Goal: Check status

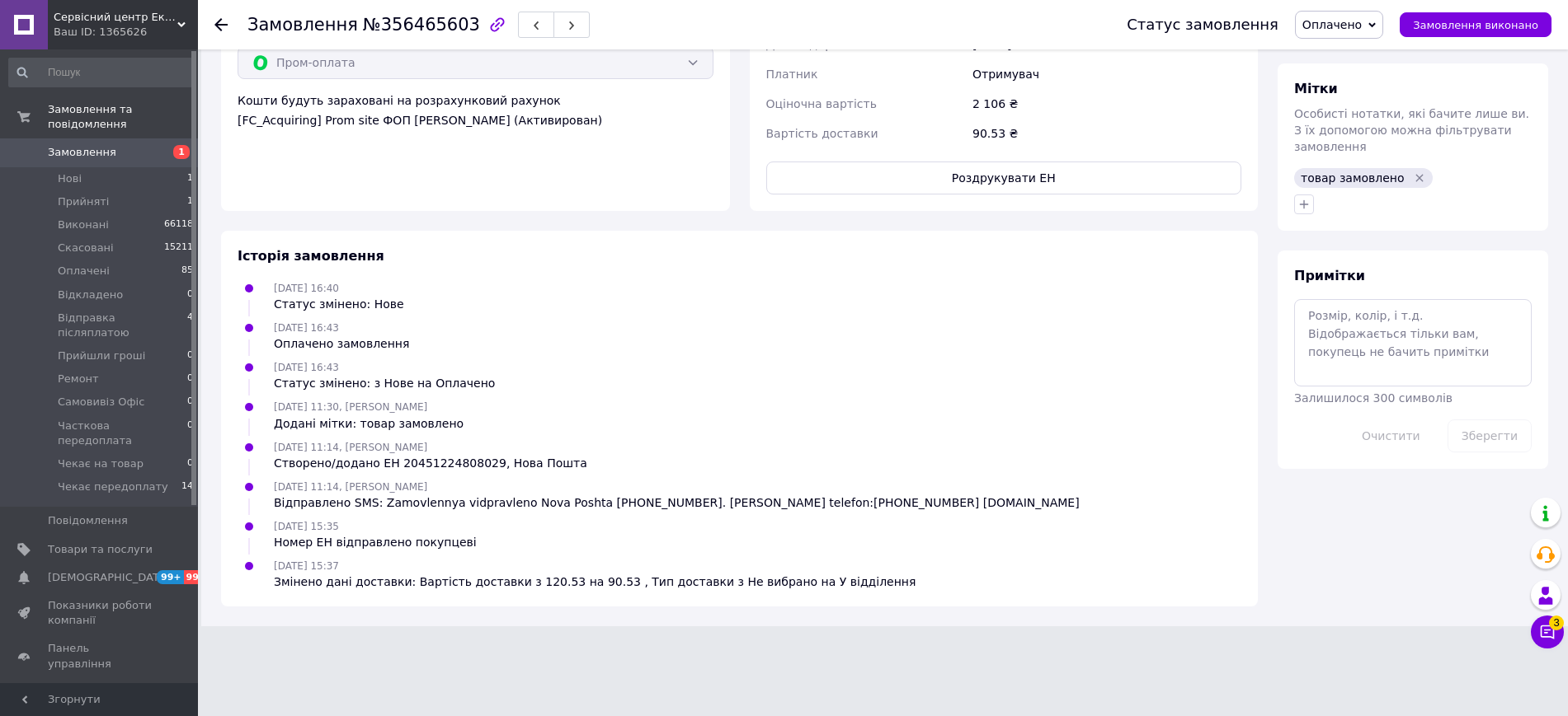
scroll to position [1033, 0]
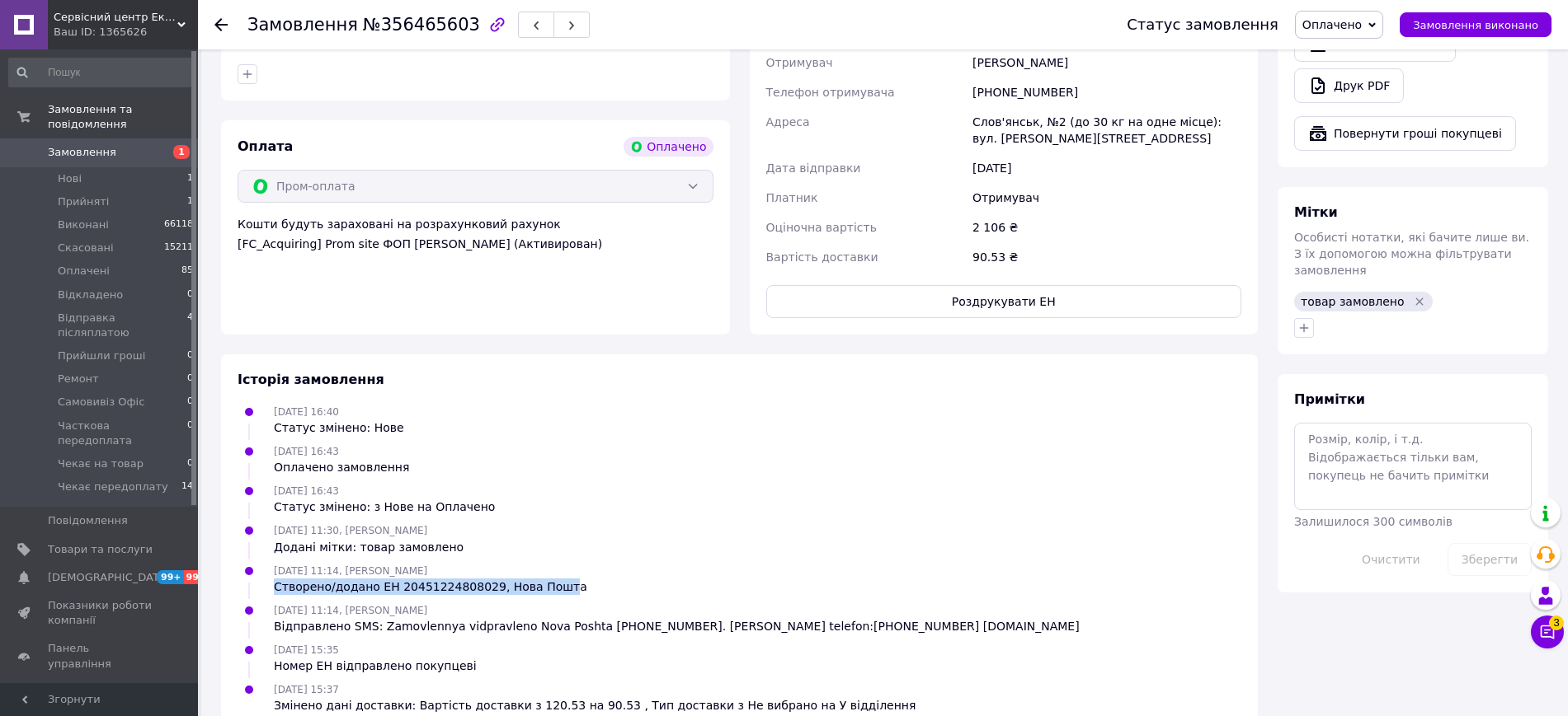
drag, startPoint x: 277, startPoint y: 551, endPoint x: 540, endPoint y: 549, distance: 263.0
click at [540, 579] on div "Створено/додано ЕН 20451224808029, Нова Пошта" at bounding box center [430, 587] width 313 height 17
drag, startPoint x: 320, startPoint y: 634, endPoint x: 470, endPoint y: 639, distance: 150.1
click at [470, 642] on div "12.08.2025 15:35 Номер ЕН відправлено покупцеві" at bounding box center [738, 657] width 1017 height 33
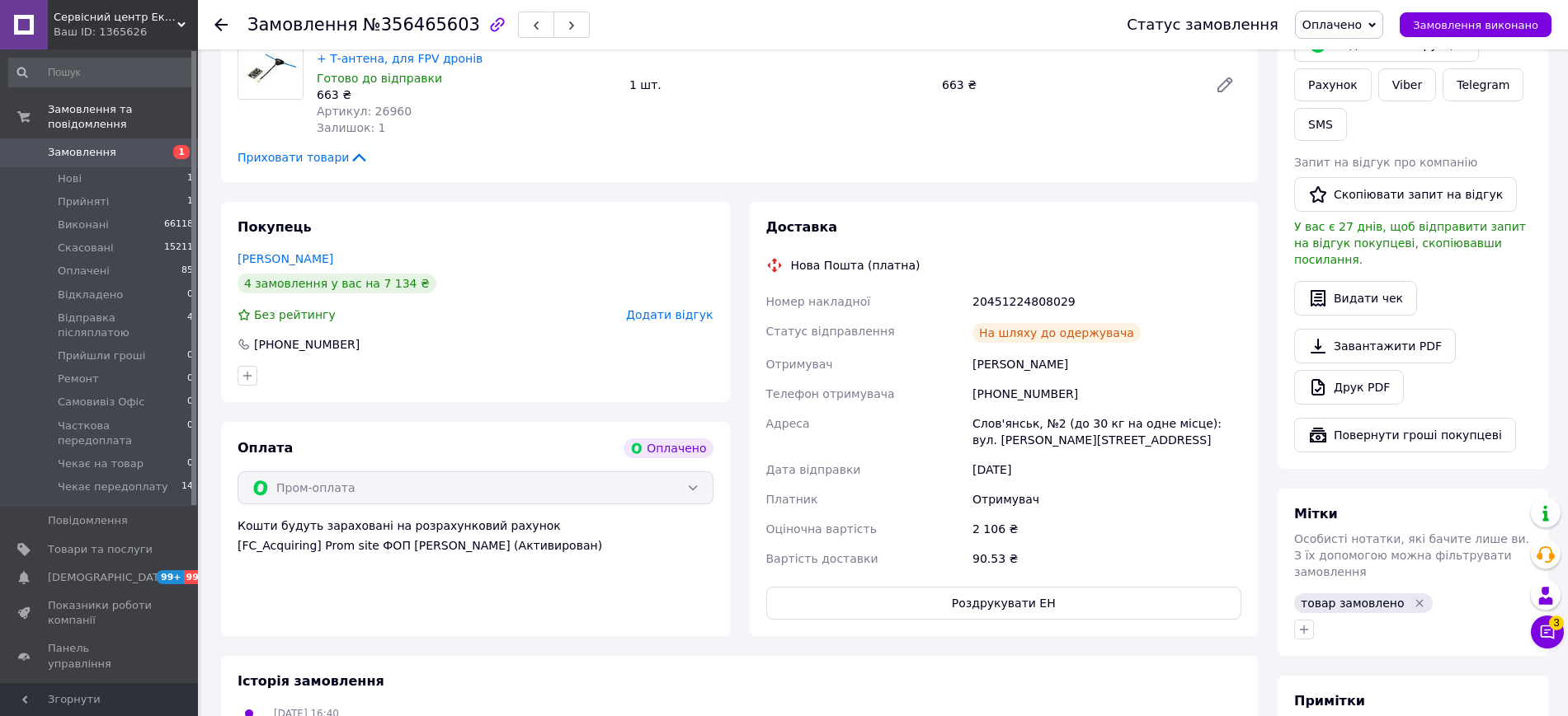
scroll to position [724, 0]
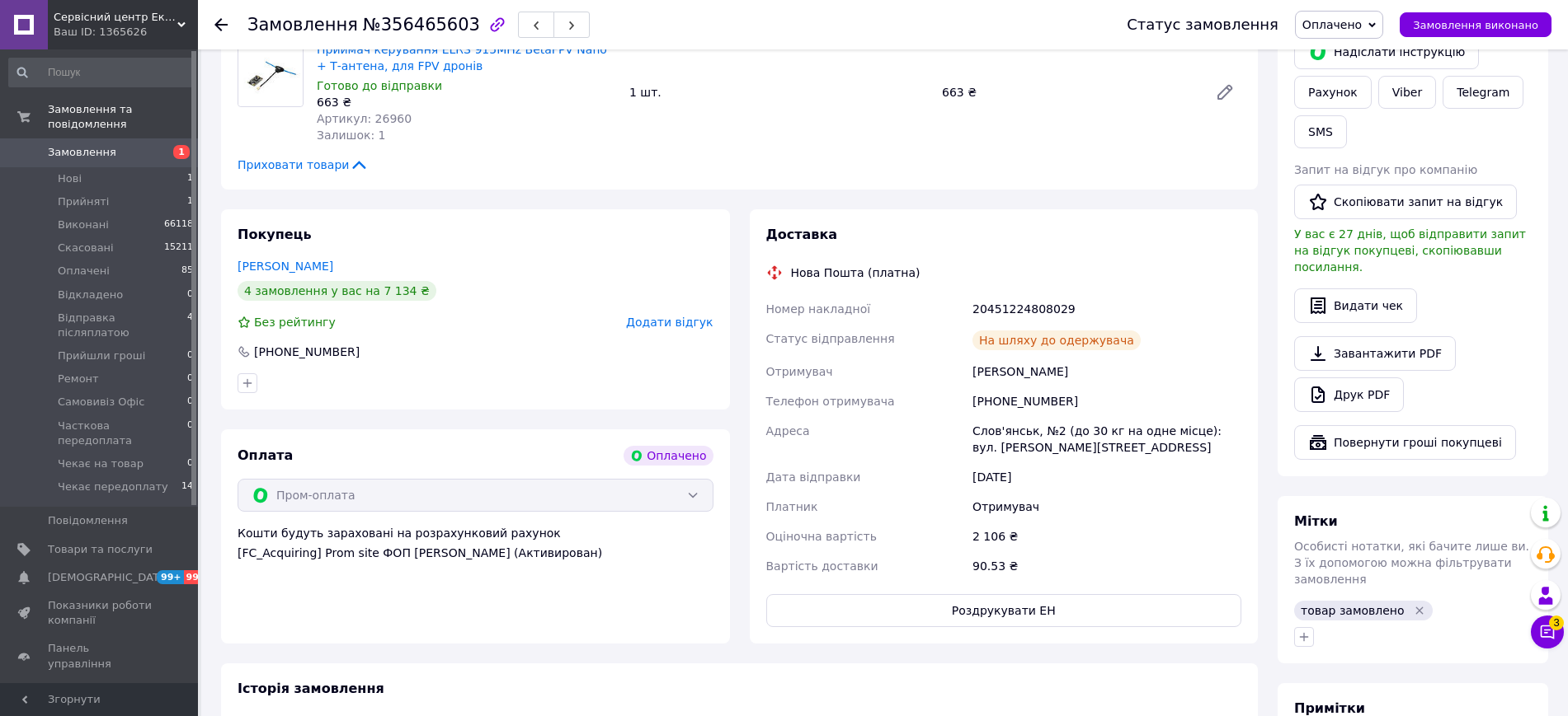
click at [1031, 294] on div "20451224808029" at bounding box center [1106, 309] width 275 height 30
drag, startPoint x: 1031, startPoint y: 264, endPoint x: 1061, endPoint y: 287, distance: 37.8
click at [1031, 294] on div "20451224808029" at bounding box center [1106, 309] width 275 height 30
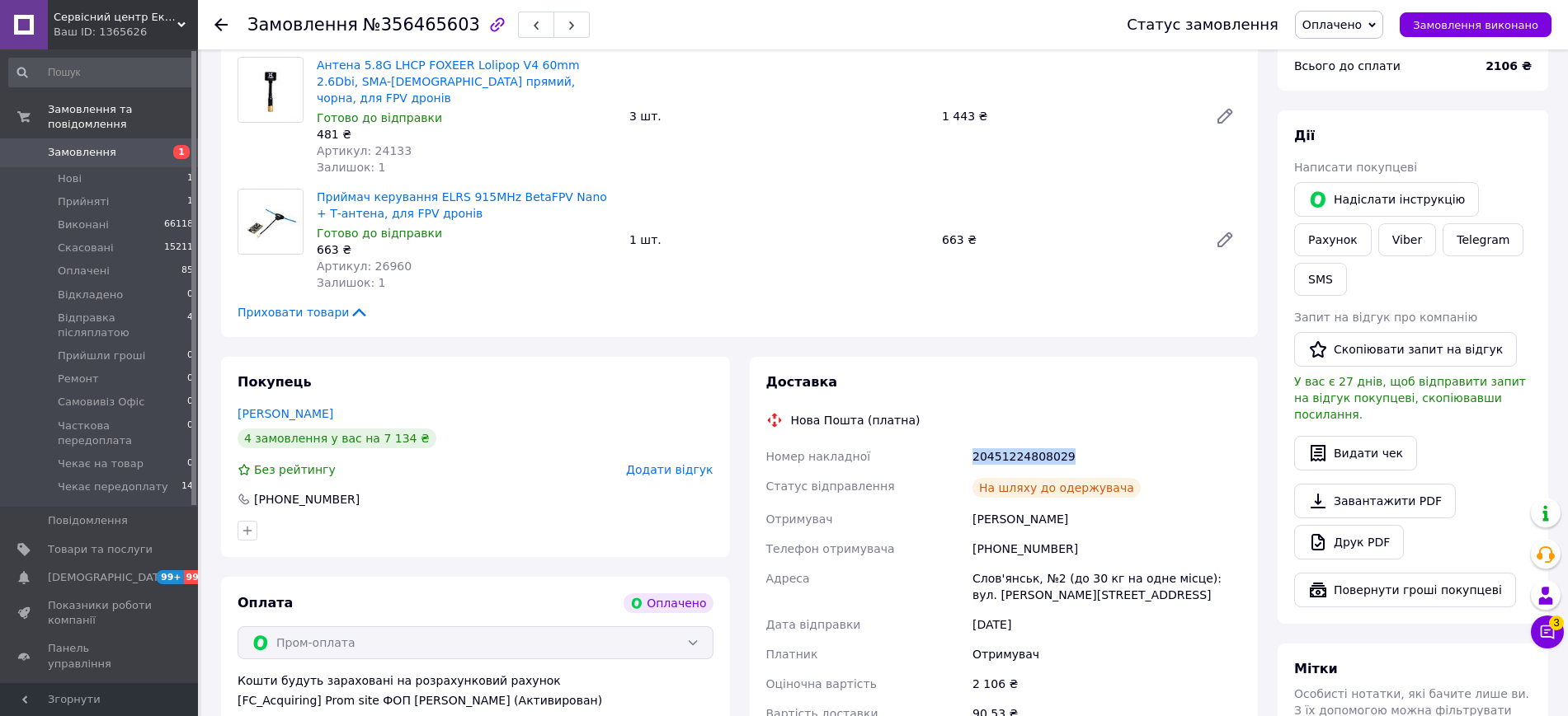
scroll to position [618, 0]
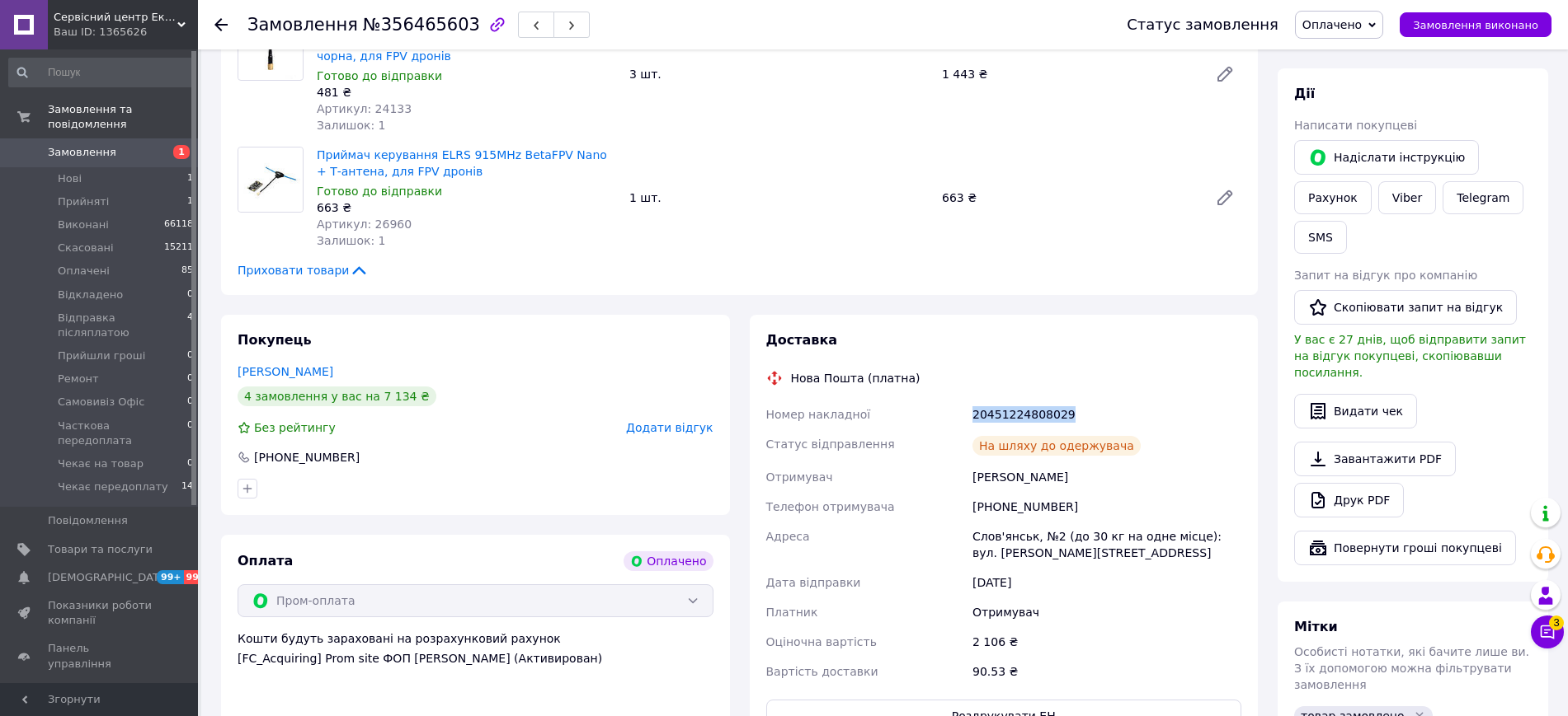
click at [999, 399] on div "20451224808029" at bounding box center [1106, 414] width 275 height 30
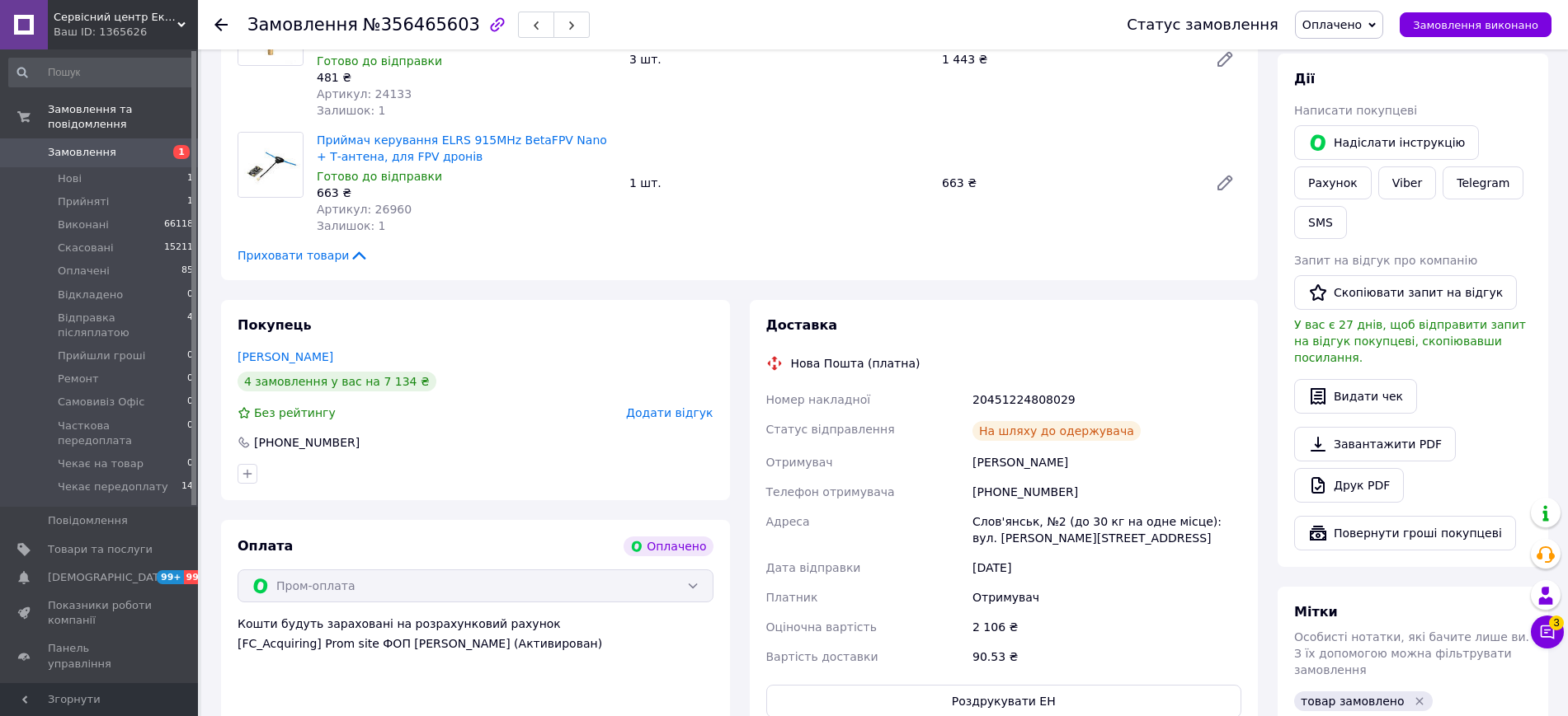
scroll to position [621, 0]
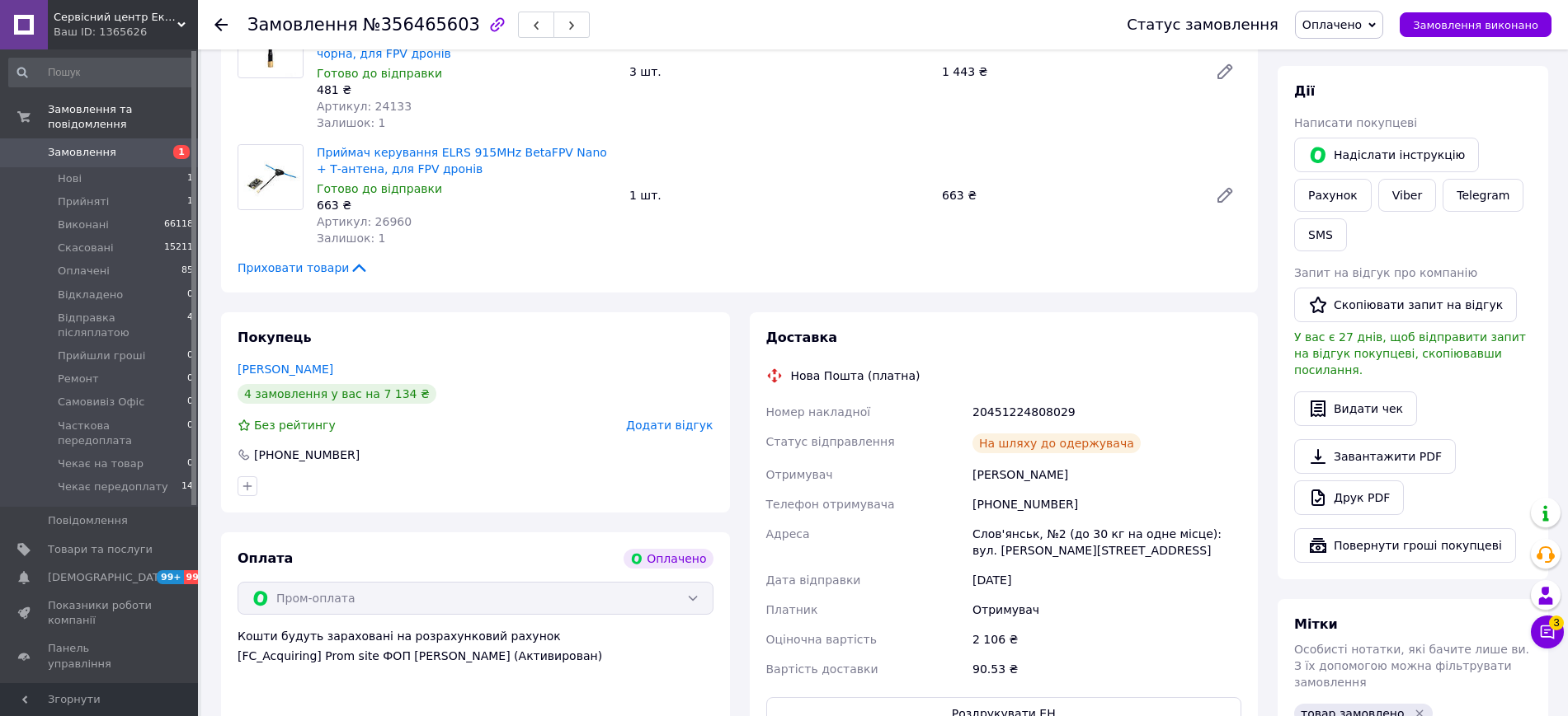
click at [1030, 397] on div "20451224808029" at bounding box center [1106, 412] width 275 height 30
click at [1011, 397] on div "20451224808029" at bounding box center [1106, 412] width 275 height 30
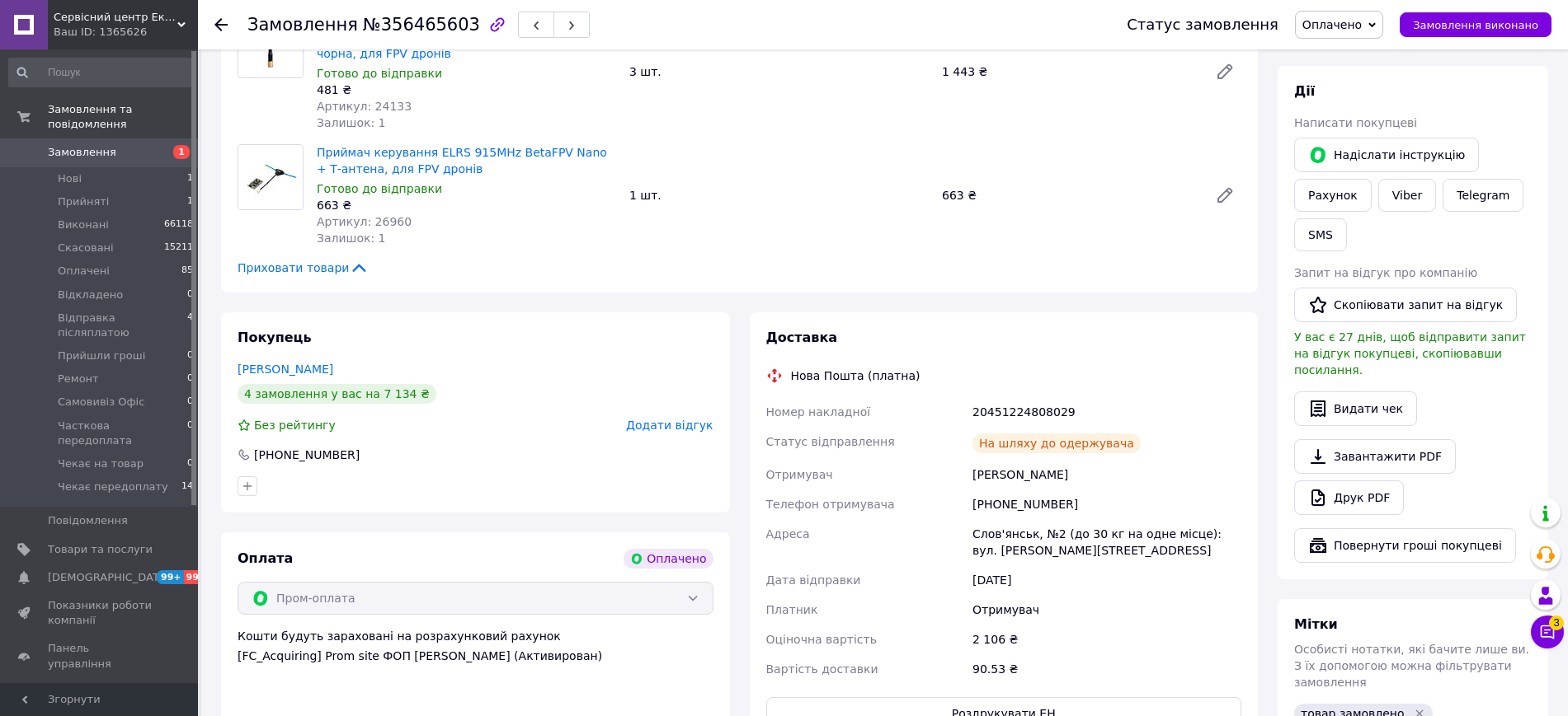
click at [998, 519] on div "Слов'янськ, №2 (до 30 кг на одне місце): вул. [PERSON_NAME][STREET_ADDRESS]" at bounding box center [1106, 542] width 275 height 46
copy div "[GEOGRAPHIC_DATA]"
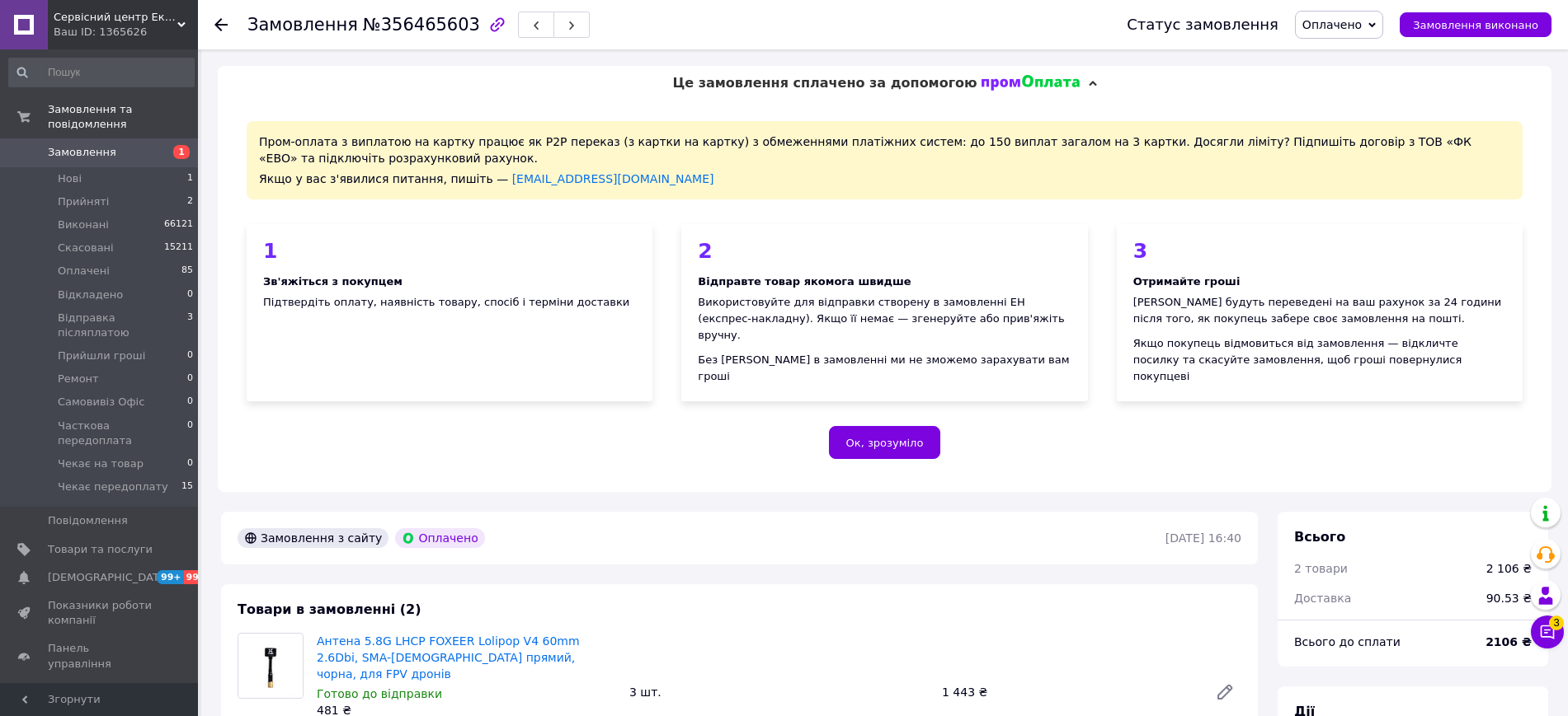
scroll to position [37, 0]
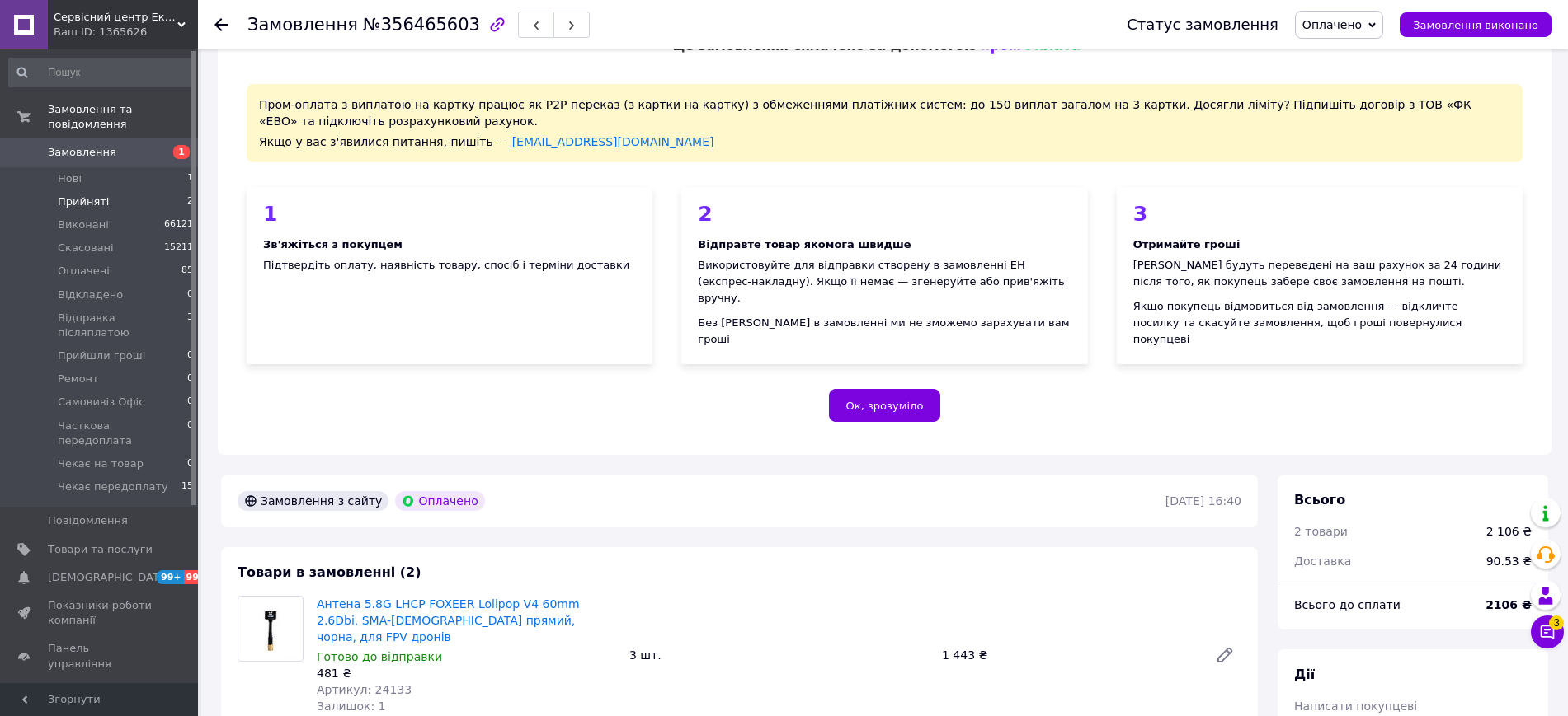
click at [133, 191] on li "Прийняті 2" at bounding box center [101, 202] width 203 height 23
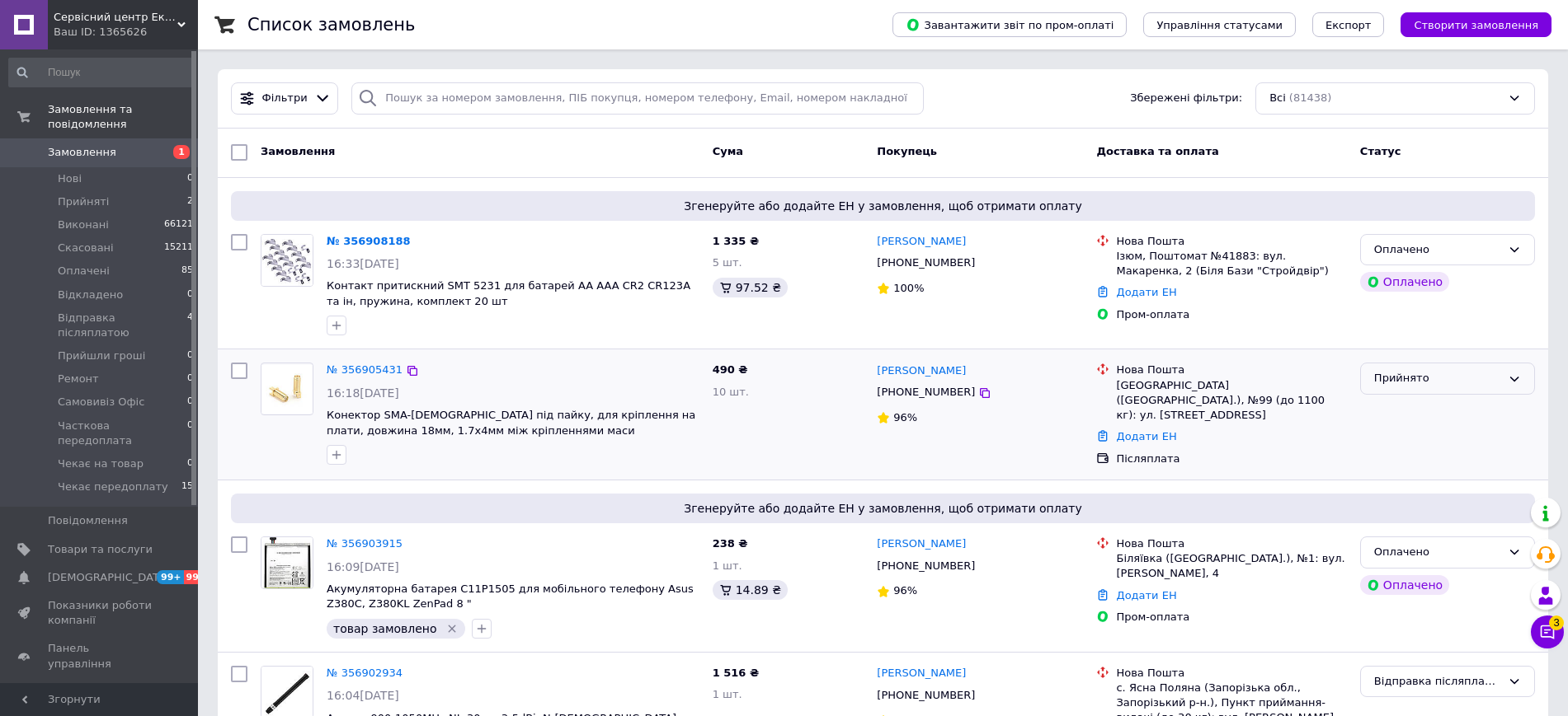
click at [1435, 382] on div "Прийнято" at bounding box center [1438, 378] width 127 height 17
click at [1447, 522] on li "Відправка післяплатою" at bounding box center [1447, 533] width 173 height 31
